Goal: Information Seeking & Learning: Learn about a topic

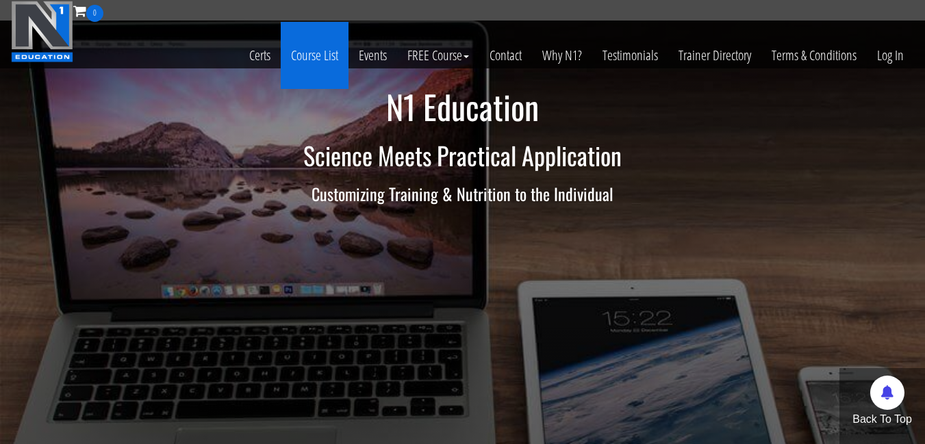
click at [306, 59] on link "Course List" at bounding box center [315, 55] width 68 height 67
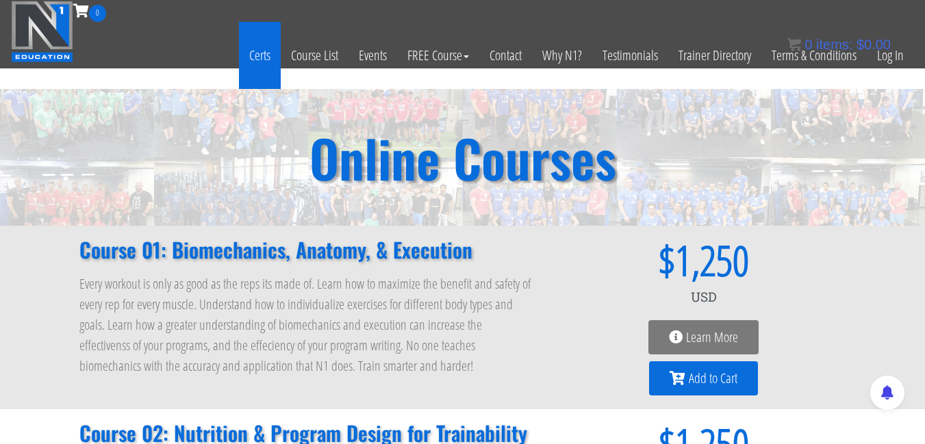
click at [257, 58] on link "Certs" at bounding box center [260, 55] width 42 height 67
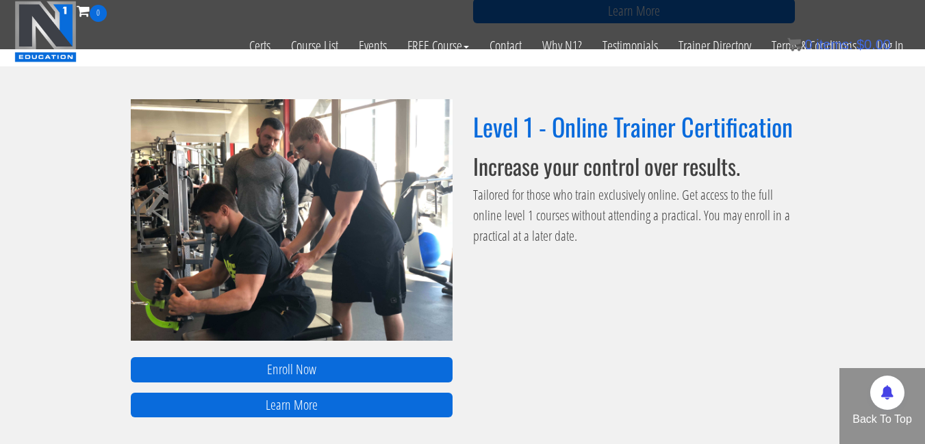
scroll to position [548, 0]
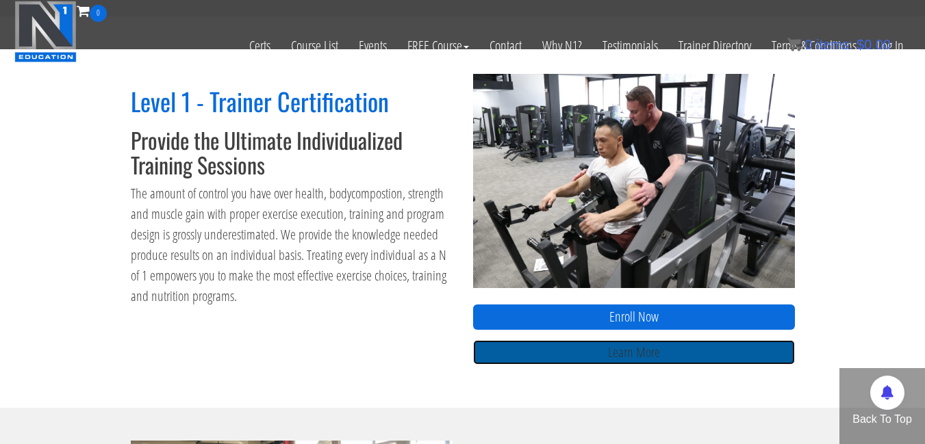
click at [535, 351] on link "Learn More" at bounding box center [634, 352] width 322 height 25
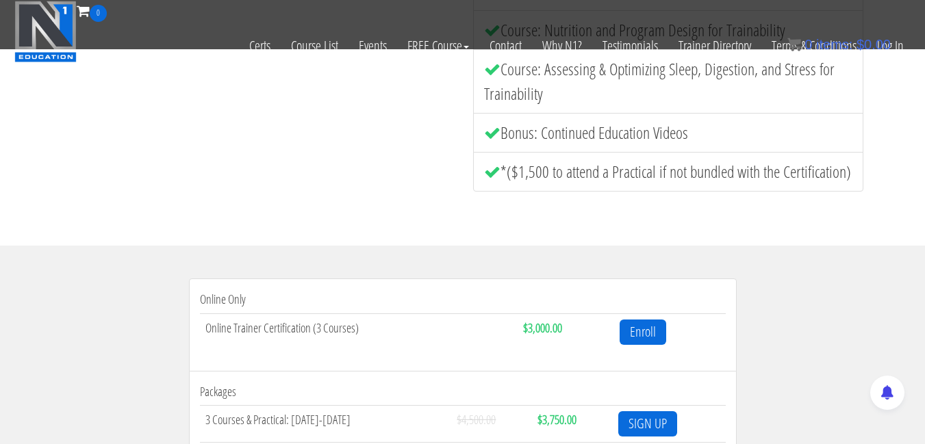
scroll to position [342, 0]
